Goal: Book appointment/travel/reservation

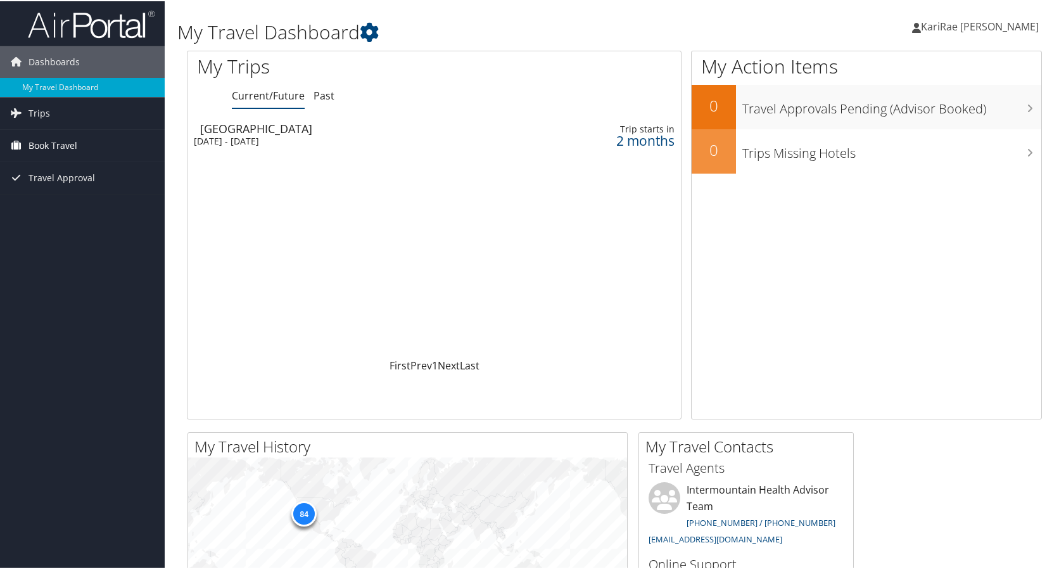
click at [61, 143] on span "Book Travel" at bounding box center [53, 145] width 49 height 32
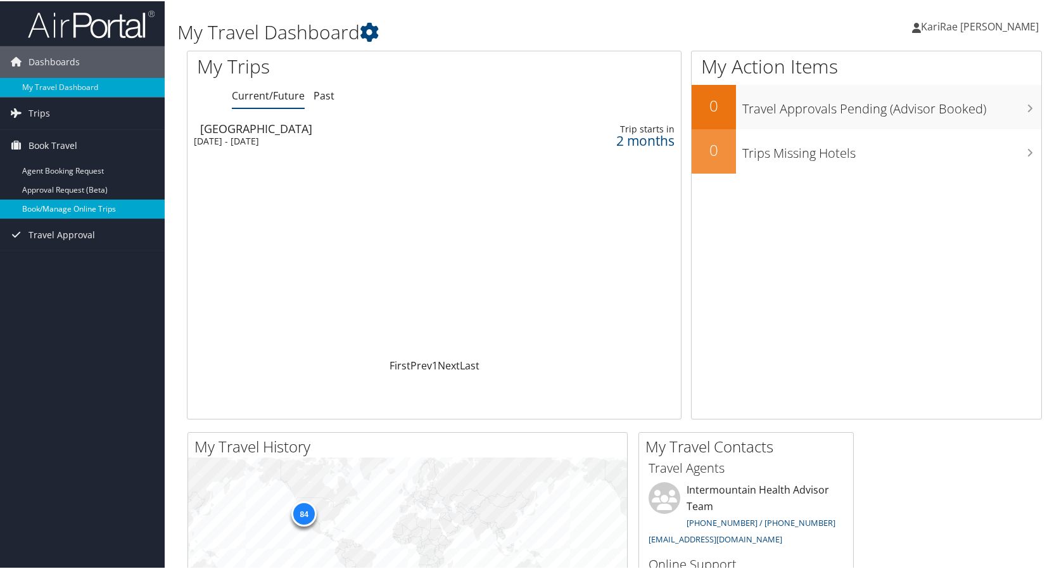
click at [54, 209] on link "Book/Manage Online Trips" at bounding box center [82, 207] width 165 height 19
